Goal: Task Accomplishment & Management: Manage account settings

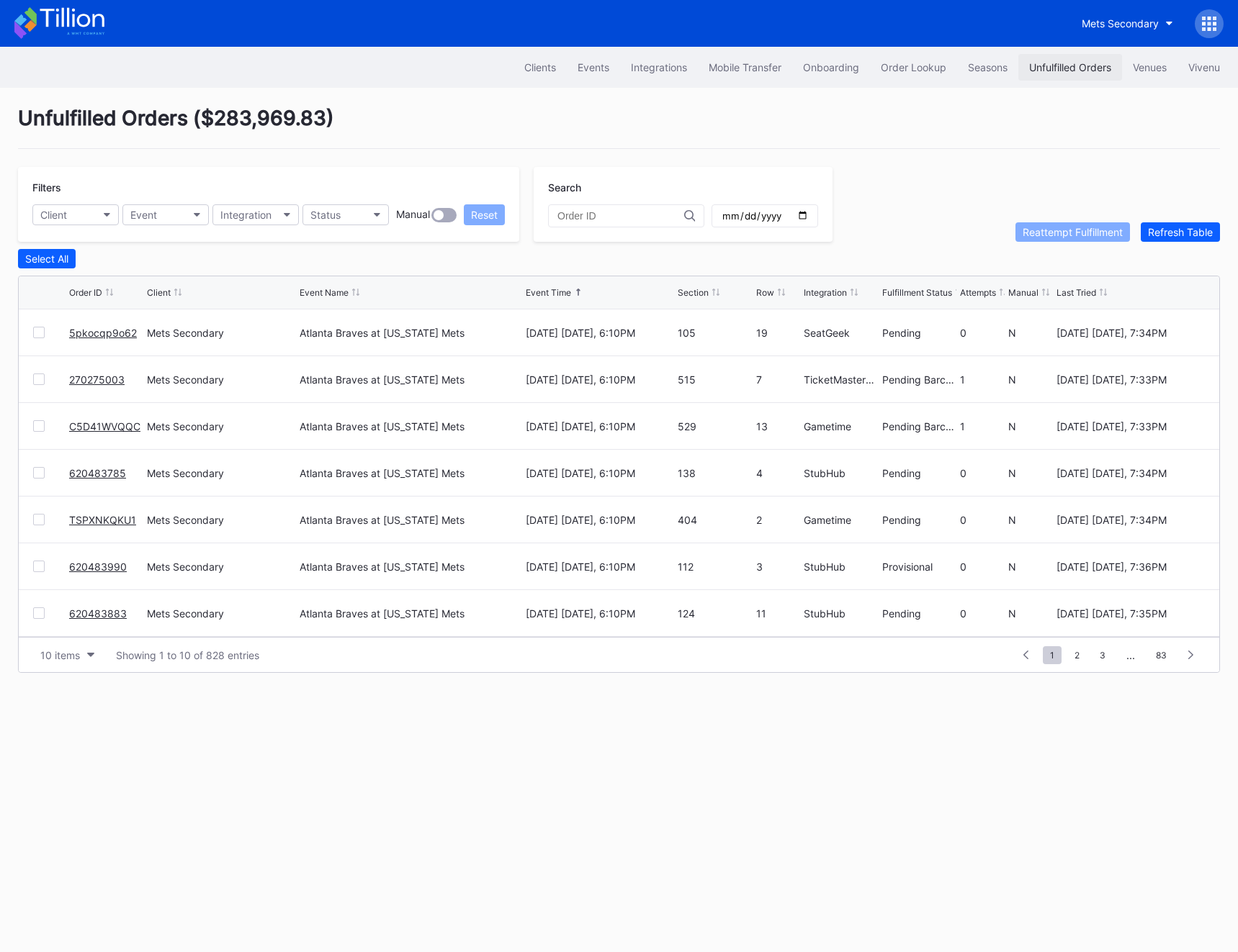
click at [1049, 70] on div "Unfulfilled Orders" at bounding box center [1070, 66] width 82 height 12
click at [843, 63] on div "Onboarding" at bounding box center [831, 66] width 56 height 12
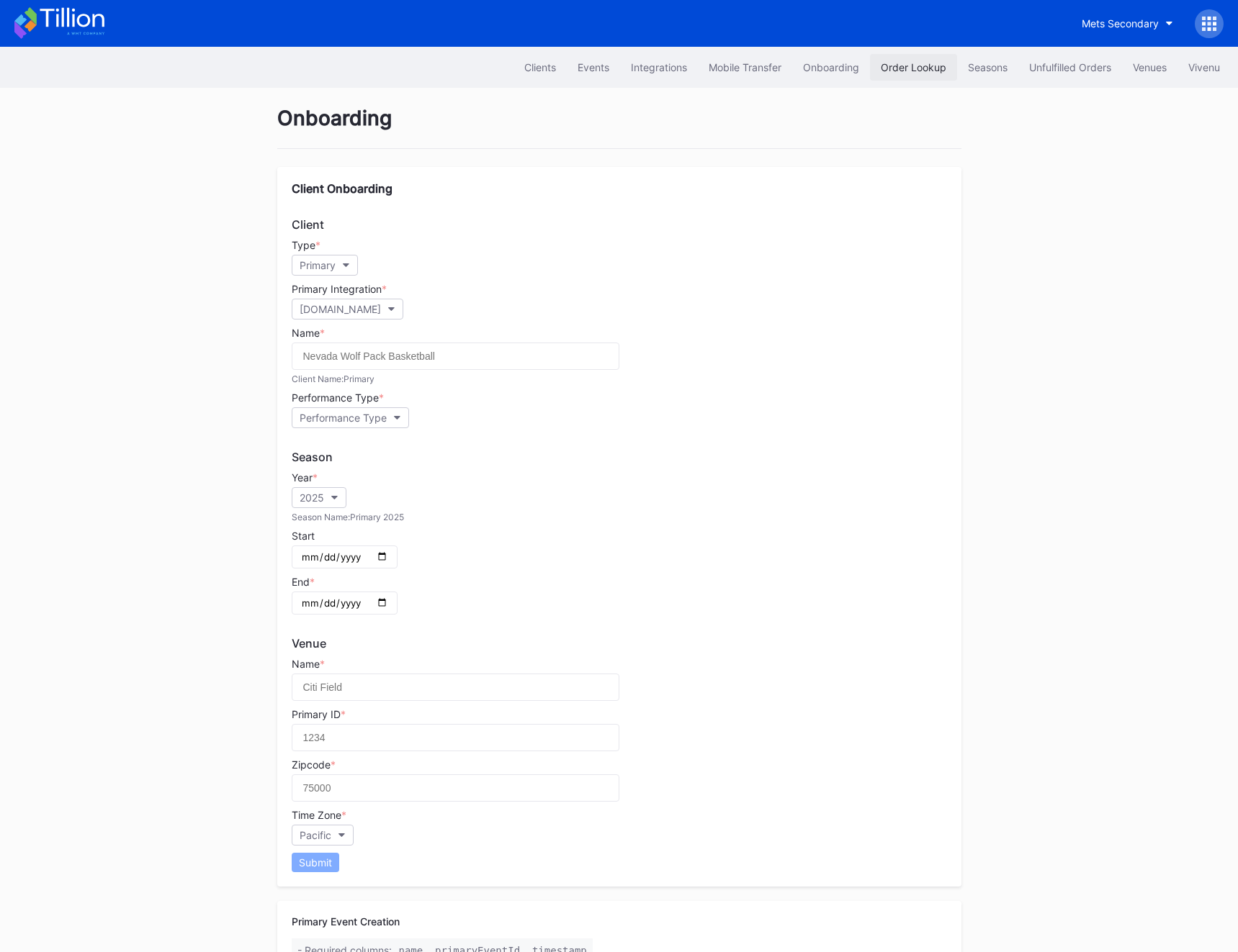
click at [933, 70] on div "Order Lookup" at bounding box center [913, 66] width 66 height 12
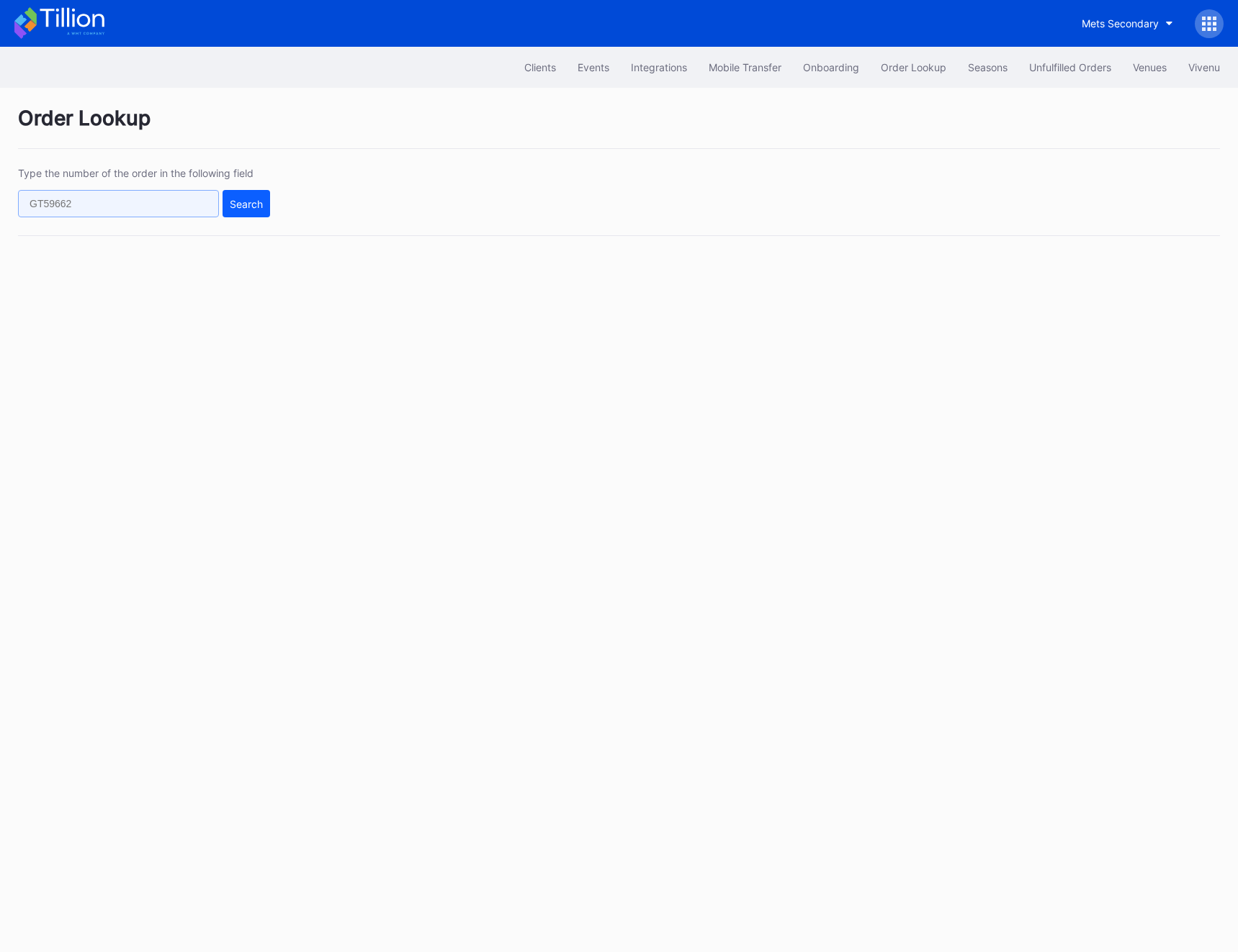
click at [157, 209] on input "text" at bounding box center [119, 203] width 201 height 28
paste input "270269605"
click at [237, 194] on button "Search" at bounding box center [246, 203] width 47 height 28
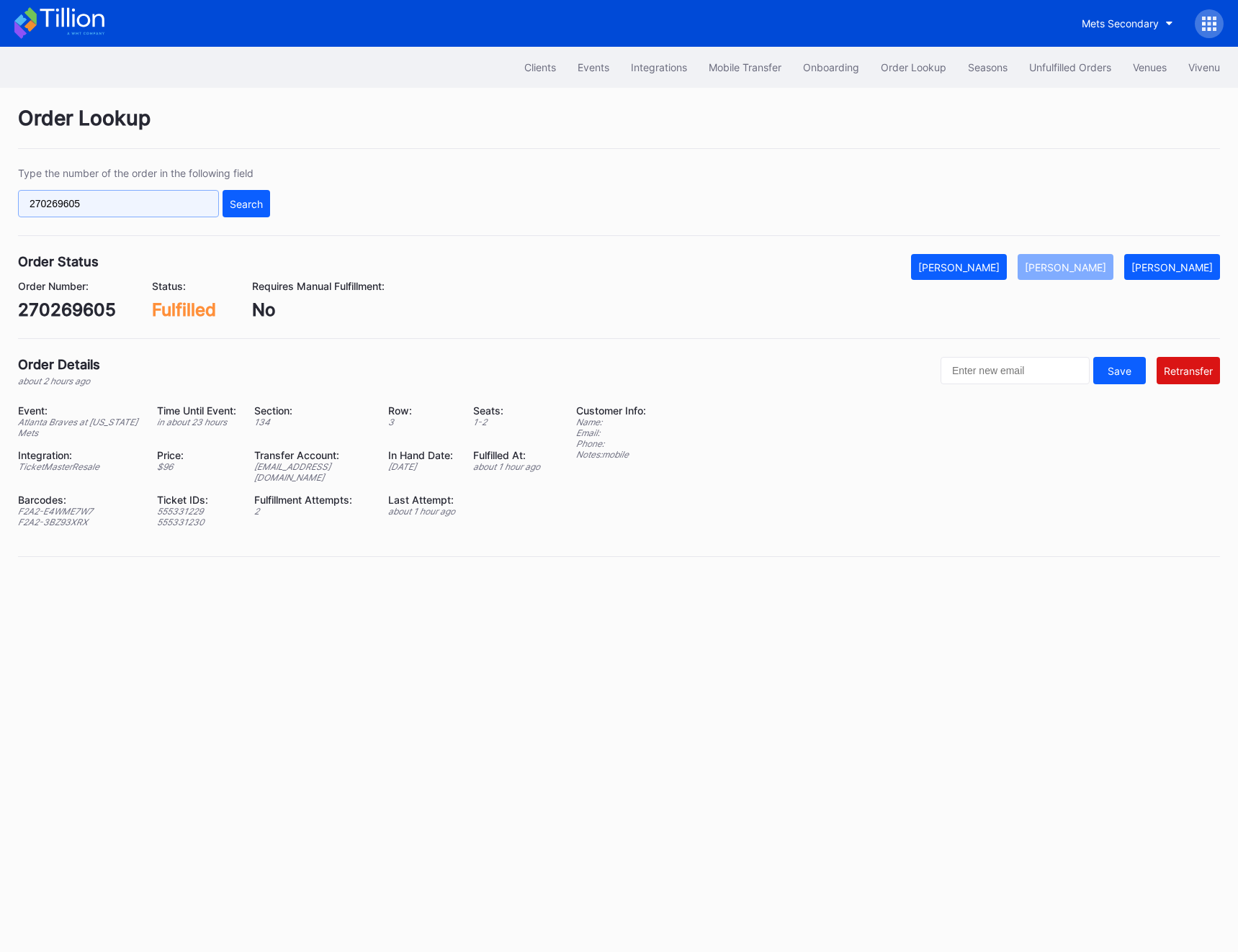
click at [183, 214] on input "270269605" at bounding box center [119, 203] width 201 height 28
paste input "58192"
type input "270258192"
click at [263, 207] on button "Search" at bounding box center [246, 203] width 47 height 28
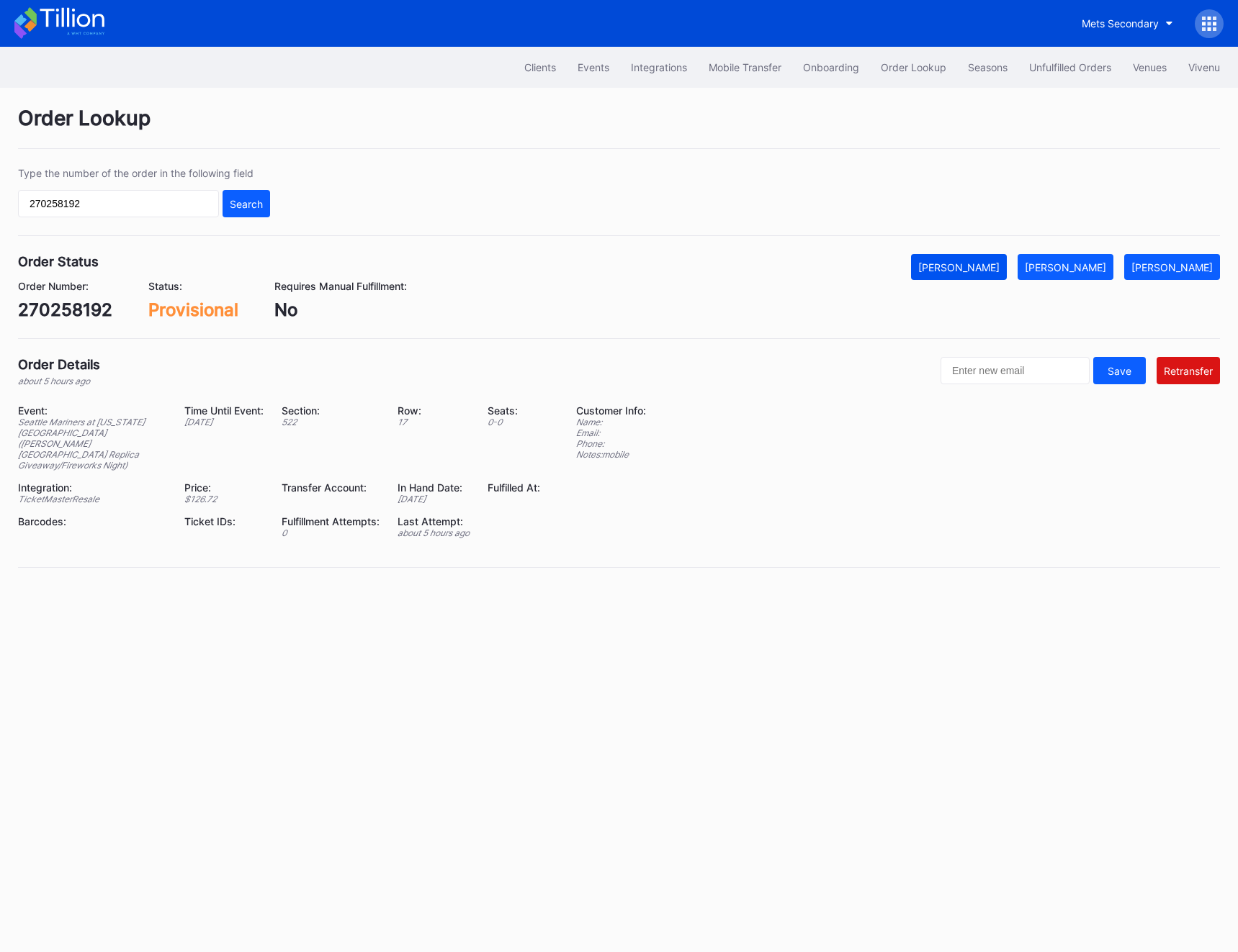
click at [985, 272] on div "[PERSON_NAME]" at bounding box center [959, 266] width 81 height 12
click at [1066, 66] on div "Unfulfilled Orders" at bounding box center [1070, 66] width 82 height 12
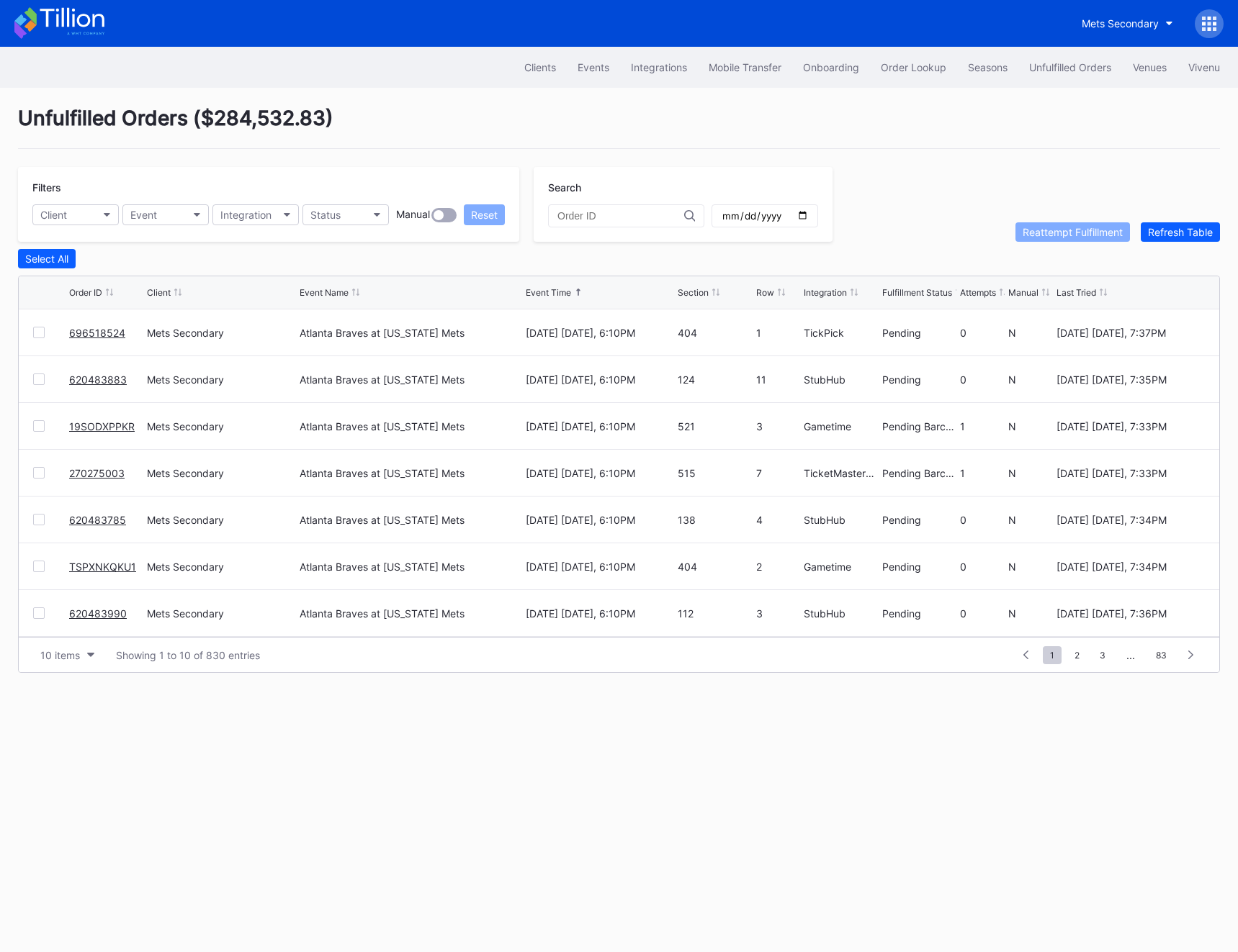
click at [92, 427] on link "19SODXPPKR" at bounding box center [101, 426] width 66 height 12
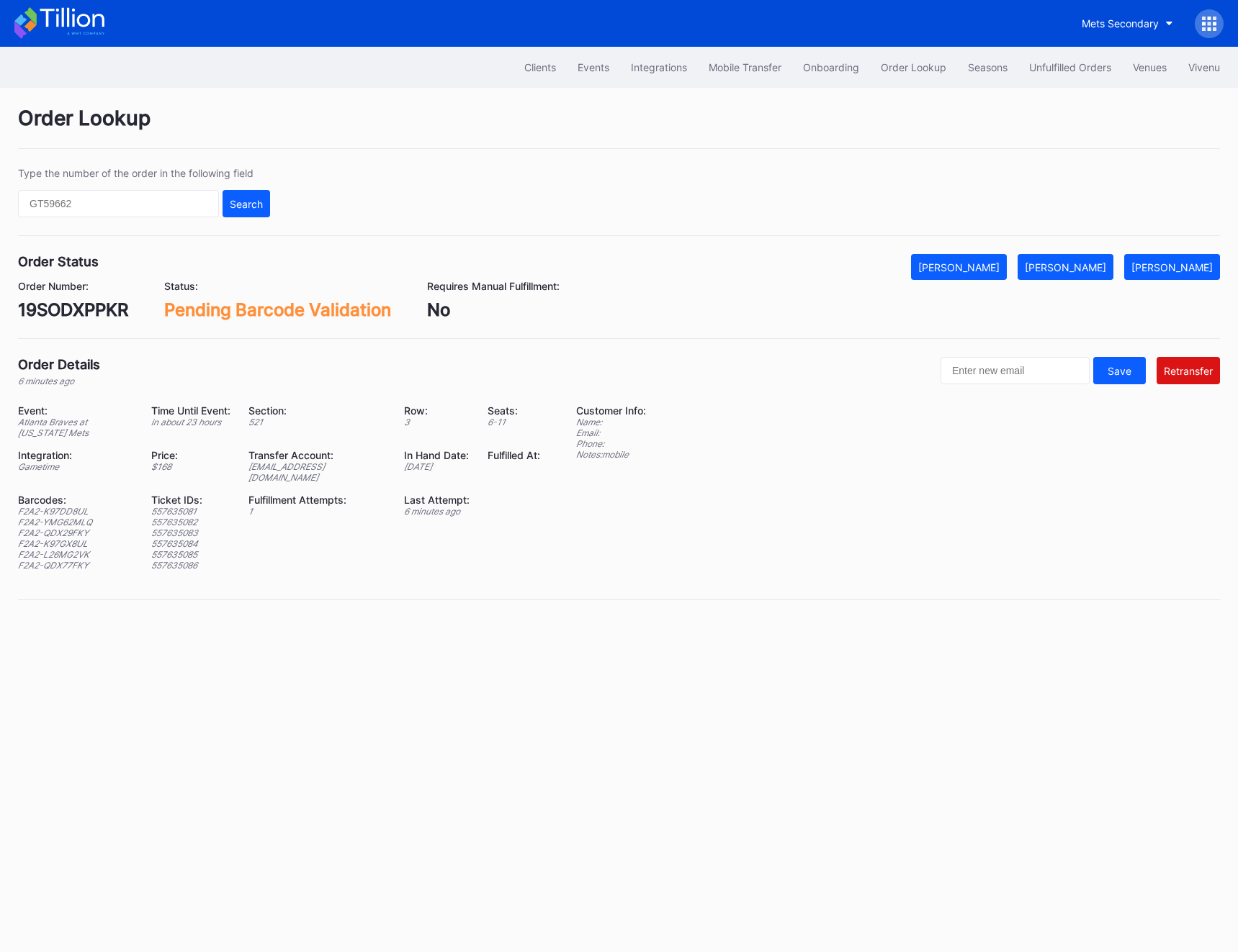
click at [51, 321] on div "Order Status Mark Cancelled Mark Fulfilled Mark Pending Order Number: 19SODXPPK…" at bounding box center [619, 296] width 1202 height 85
click at [51, 309] on div "19SODXPPKR" at bounding box center [73, 310] width 110 height 21
copy div "19SODXPPKR"
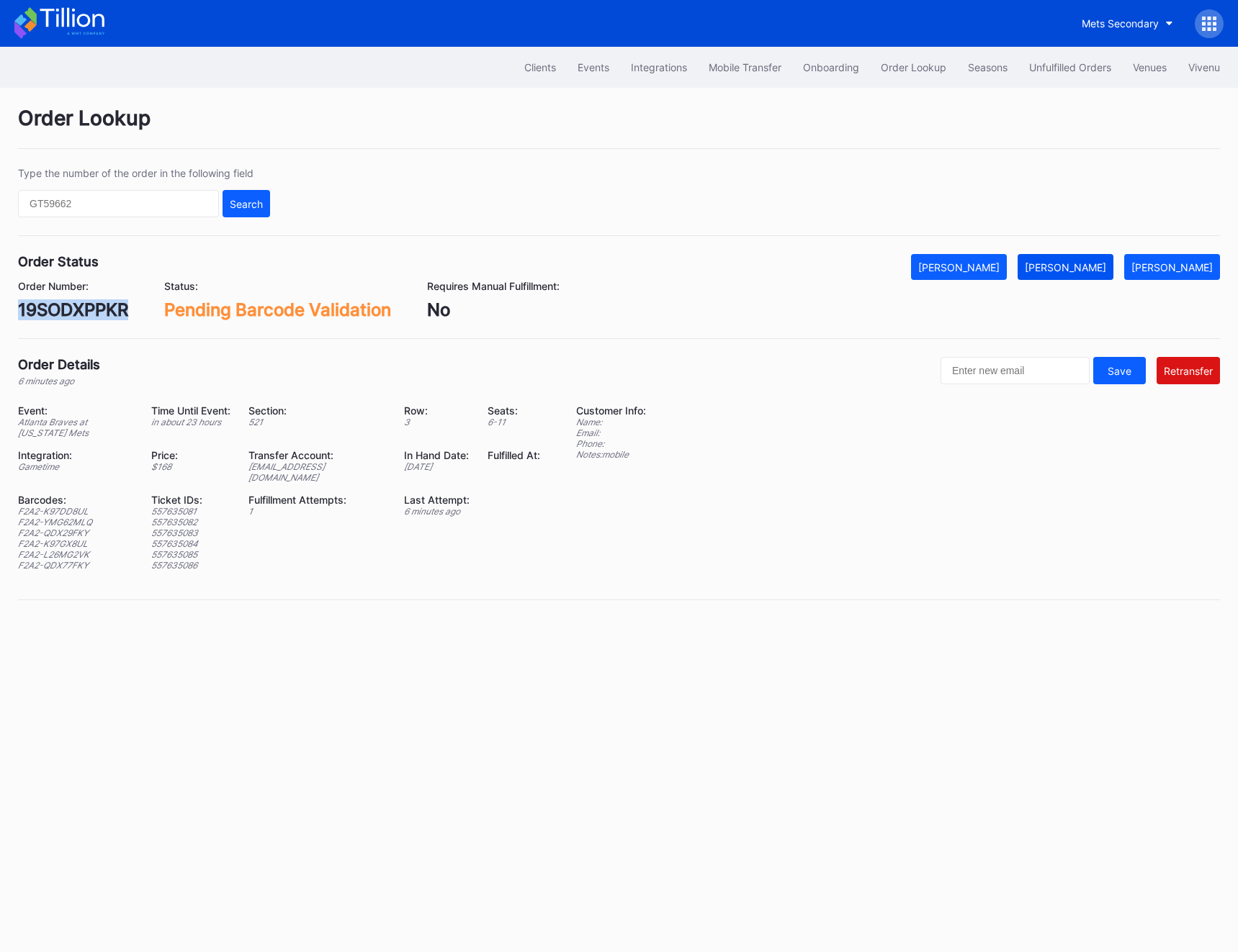
click at [1103, 267] on div "[PERSON_NAME]" at bounding box center [1065, 266] width 81 height 12
click at [1042, 66] on div "Unfulfilled Orders" at bounding box center [1070, 66] width 82 height 12
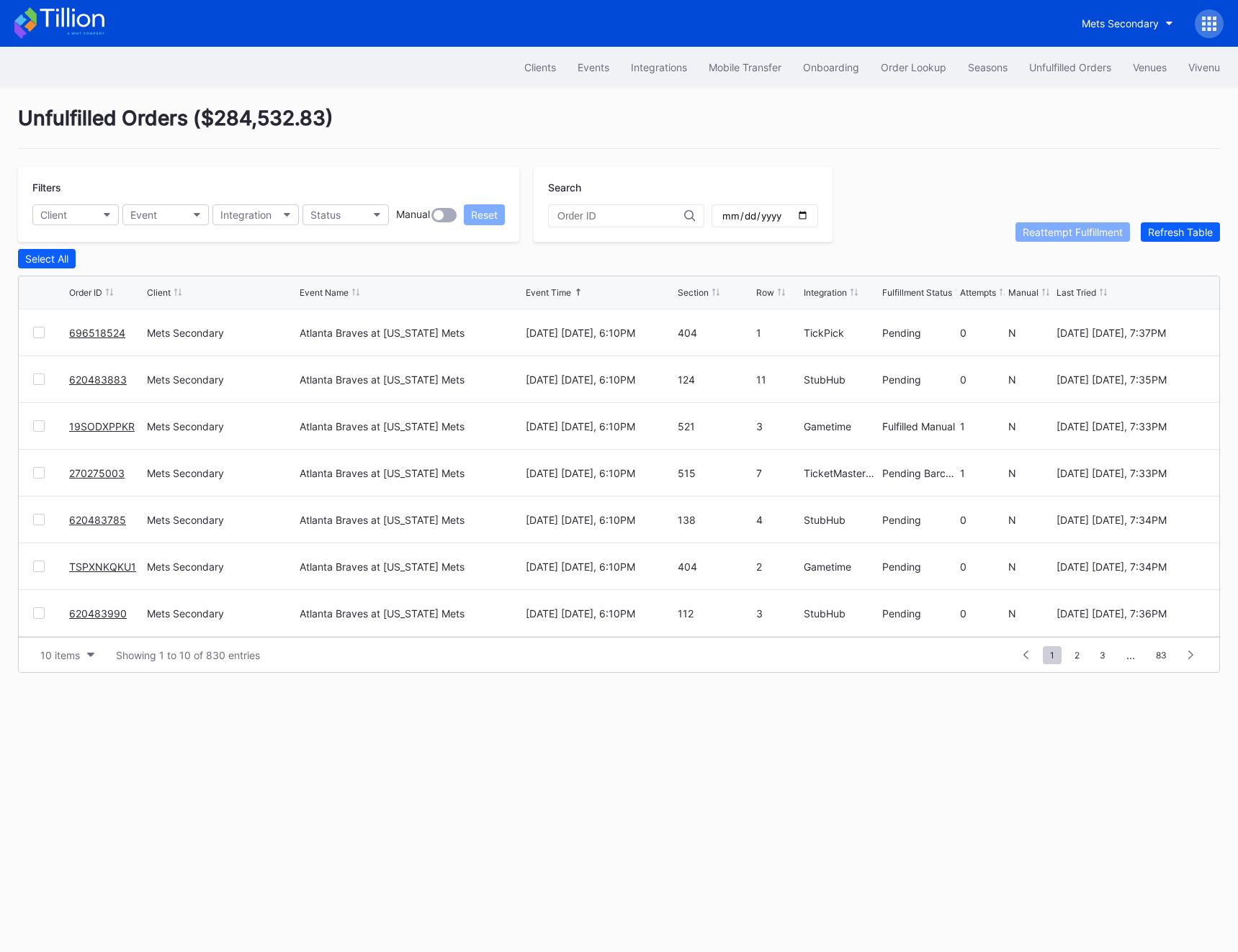
click at [109, 470] on link "270275003" at bounding box center [97, 473] width 55 height 12
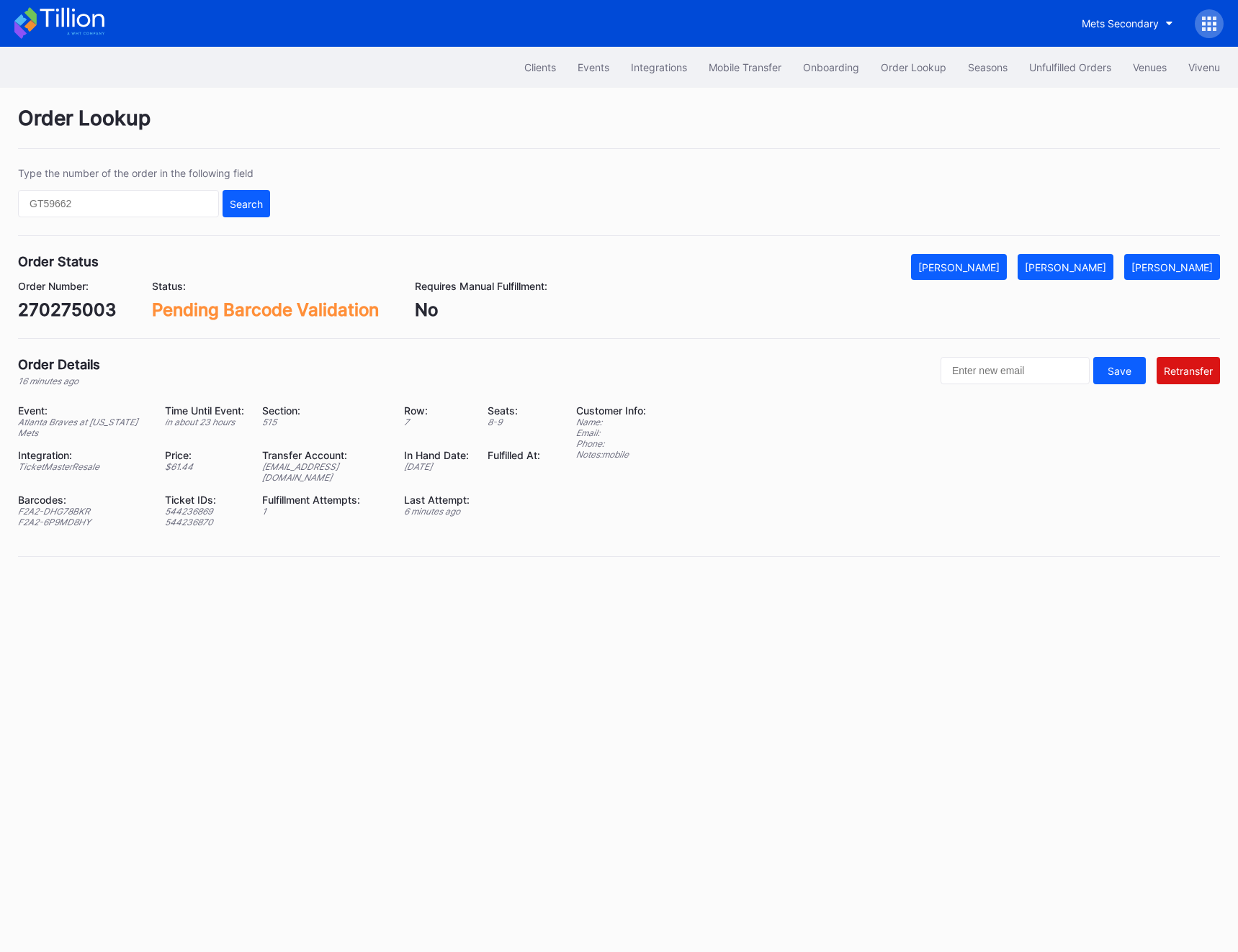
click at [72, 316] on div "270275003" at bounding box center [67, 310] width 98 height 21
copy div "270275003"
click at [1106, 270] on div "[PERSON_NAME]" at bounding box center [1065, 266] width 81 height 12
